Goal: Find specific page/section: Find specific page/section

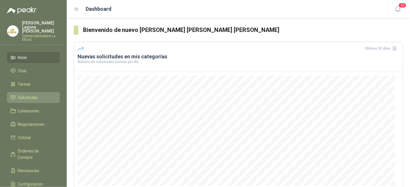
click at [29, 95] on span "Solicitudes" at bounding box center [28, 97] width 20 height 6
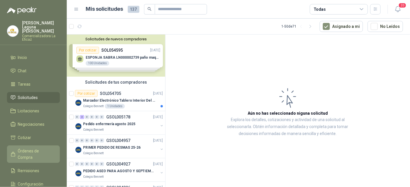
click at [41, 148] on span "Órdenes de Compra" at bounding box center [36, 154] width 36 height 13
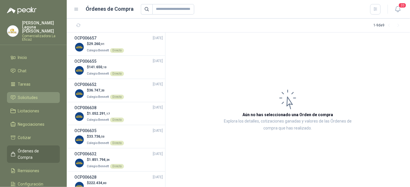
click at [33, 94] on span "Solicitudes" at bounding box center [28, 97] width 20 height 6
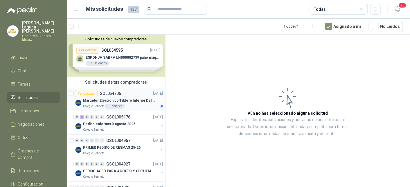
click at [94, 98] on p "Marcador Electrónico Tablero Interior Del Día Del Juego Para Luchar, El Balonce…" at bounding box center [119, 101] width 72 height 6
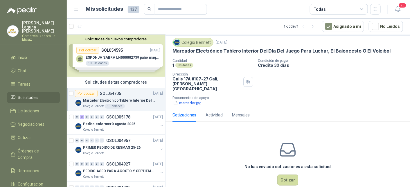
scroll to position [22, 0]
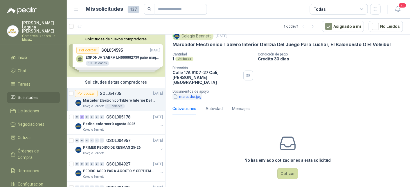
click at [188, 93] on button "marcador.jpg" at bounding box center [187, 96] width 30 height 6
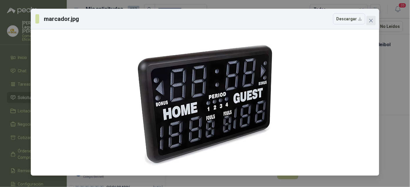
click at [372, 19] on icon "close" at bounding box center [371, 20] width 5 height 5
